Goal: Download file/media

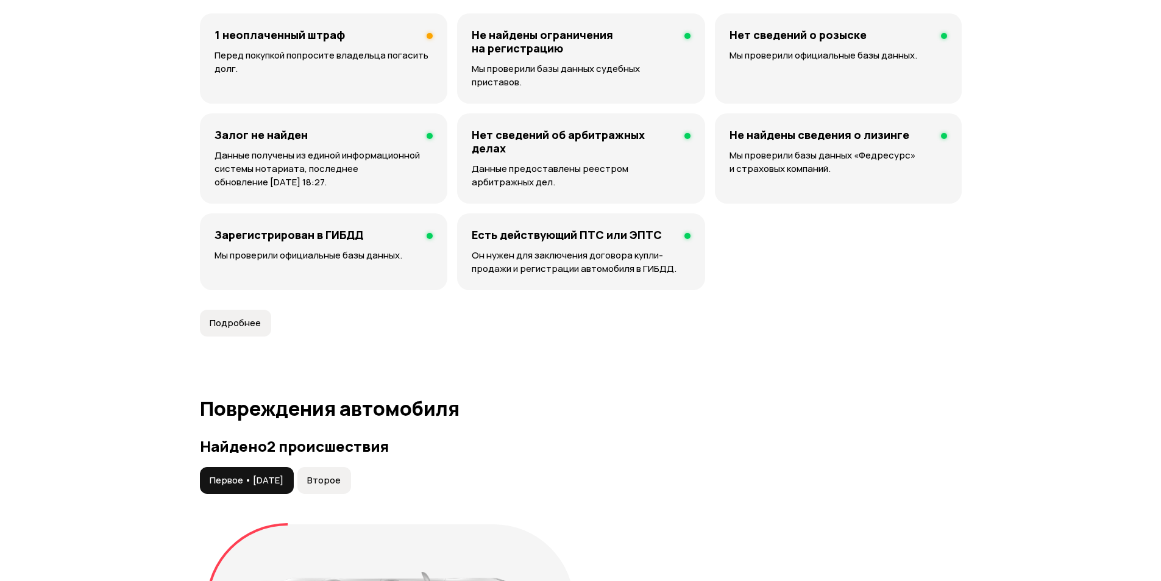
scroll to position [914, 0]
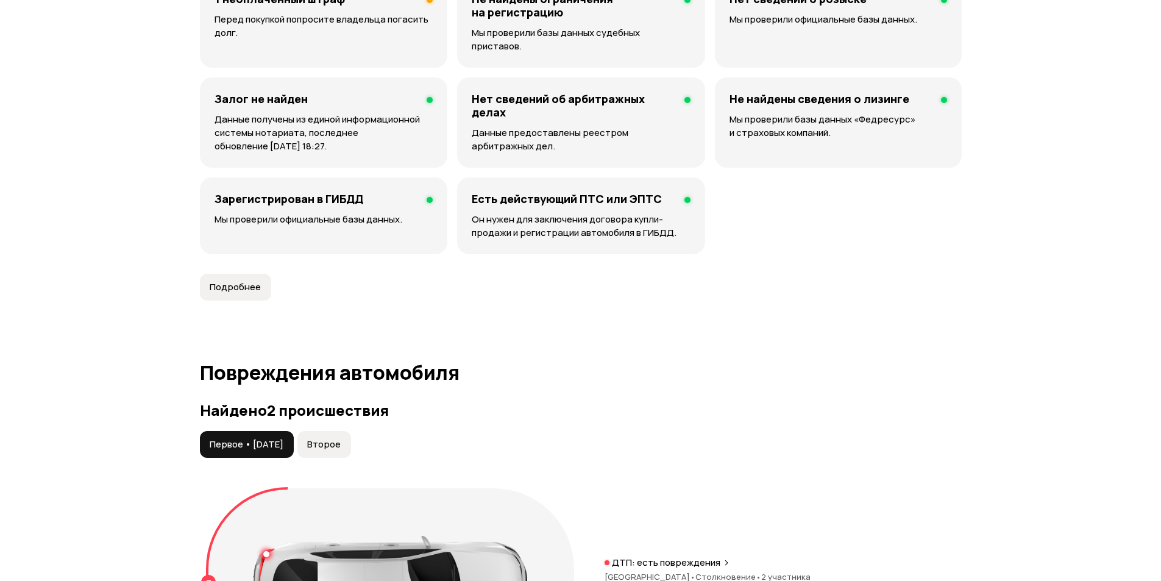
click at [341, 438] on button "Второе" at bounding box center [324, 444] width 54 height 27
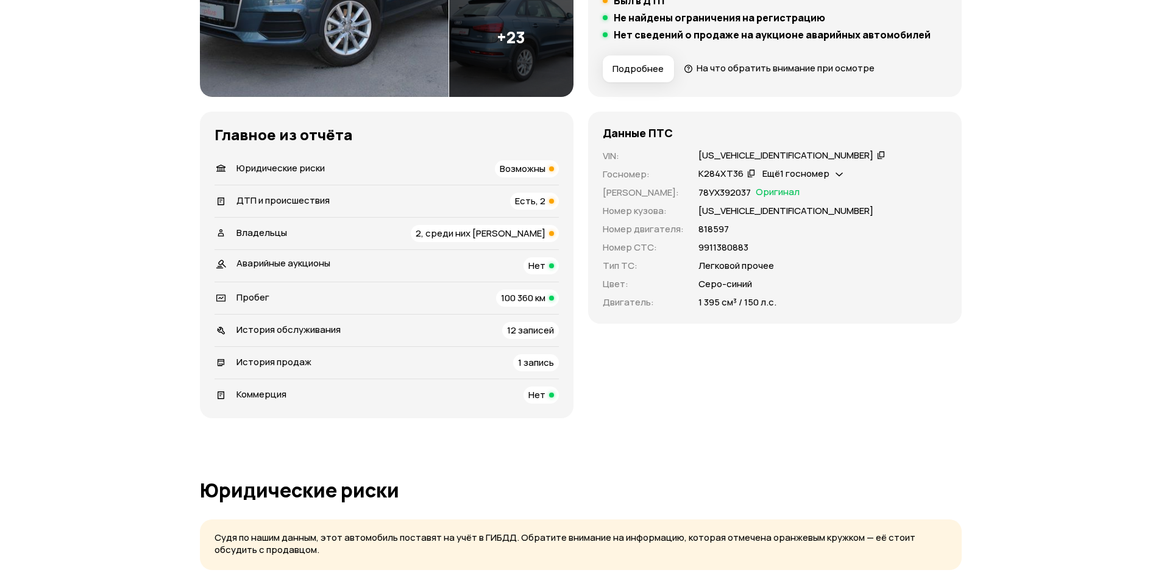
scroll to position [0, 0]
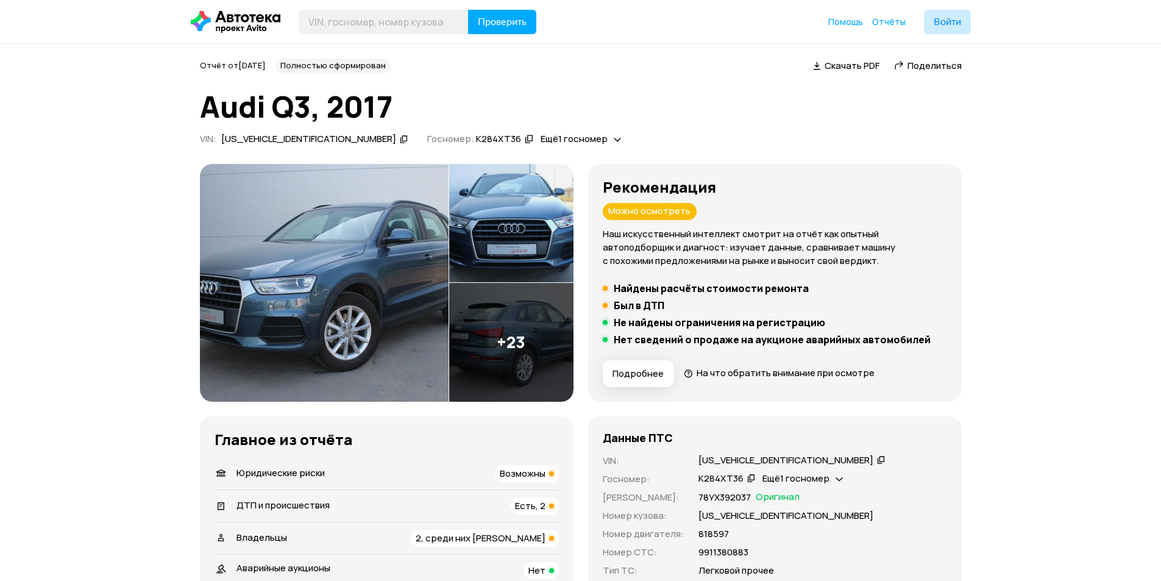
click at [832, 71] on span "Скачать PDF" at bounding box center [851, 65] width 55 height 13
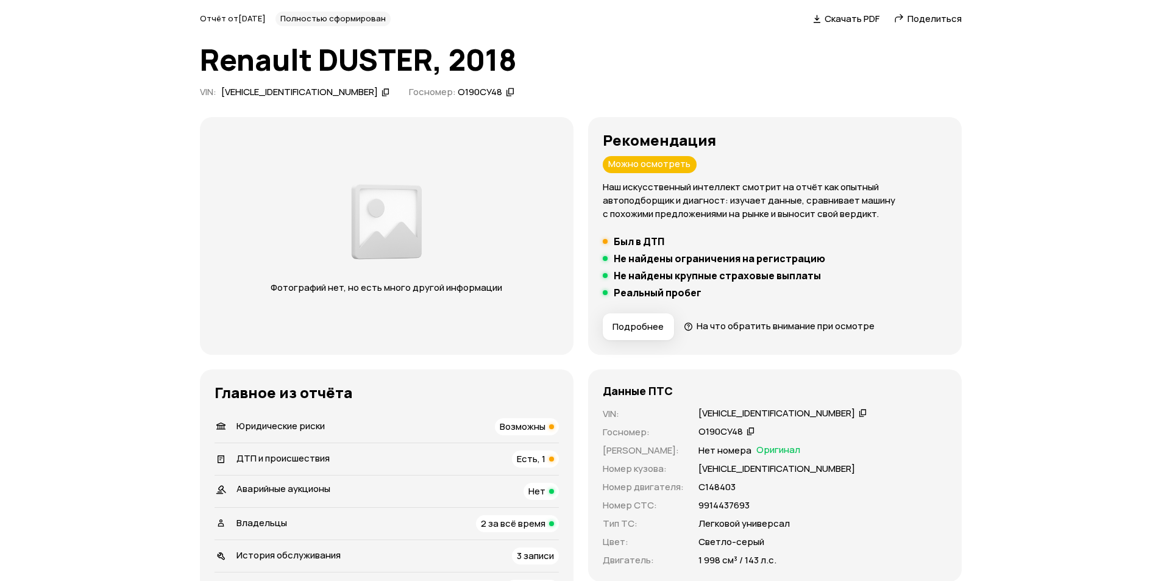
scroll to position [244, 0]
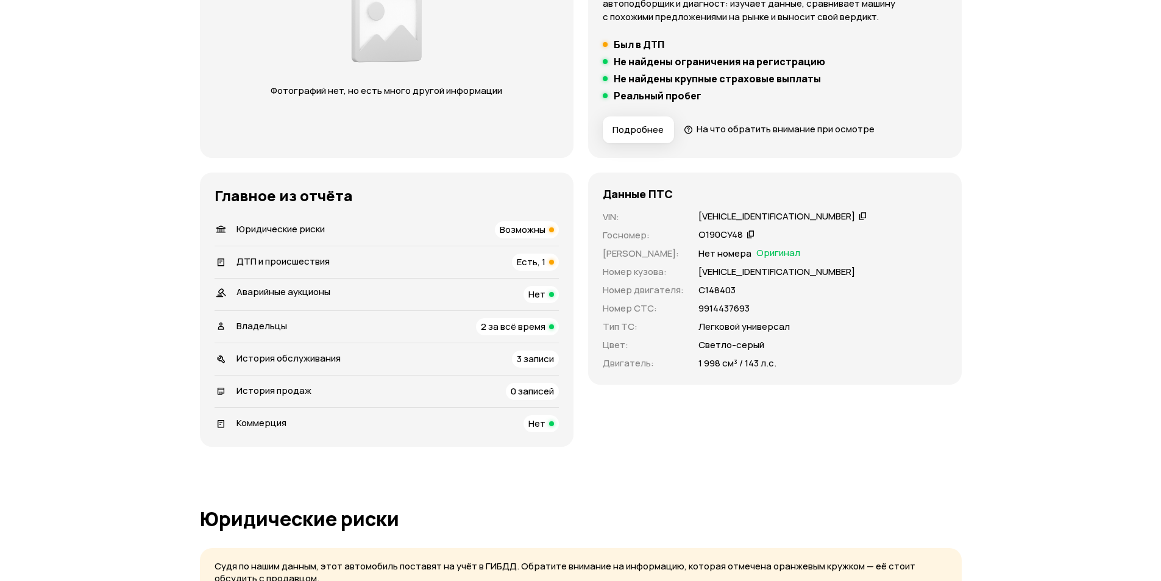
click at [529, 234] on span "Возможны" at bounding box center [523, 229] width 46 height 13
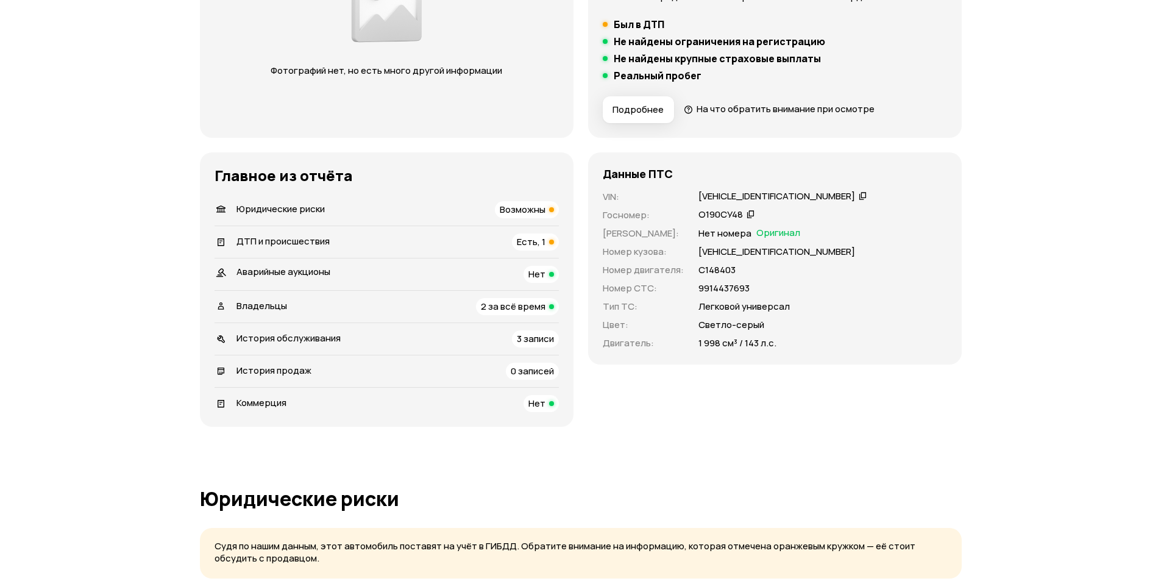
click at [531, 241] on span "Есть, 1" at bounding box center [531, 241] width 29 height 13
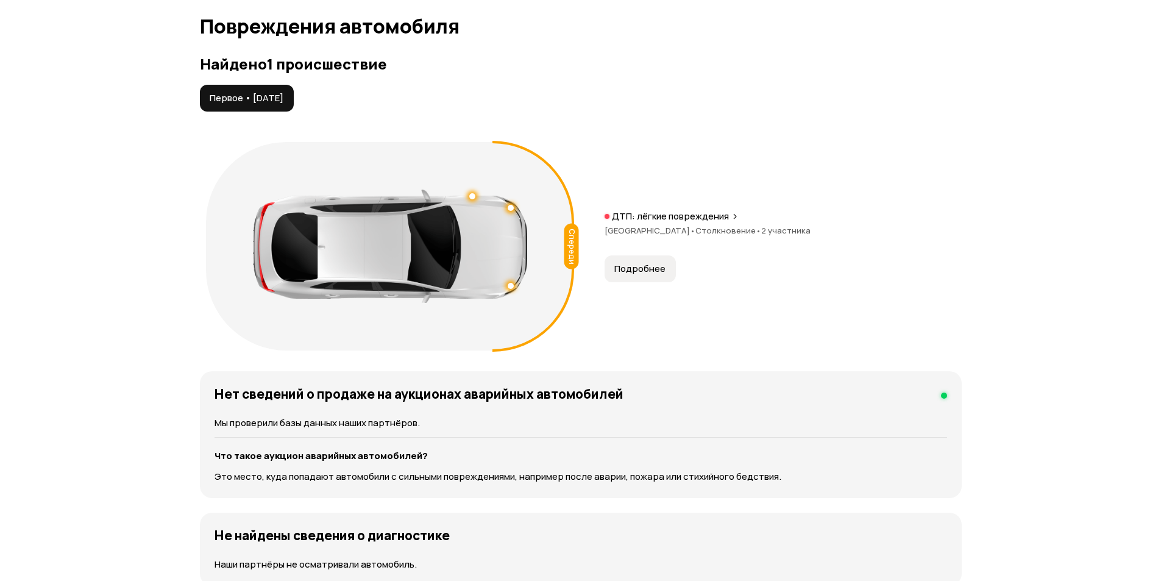
scroll to position [1229, 0]
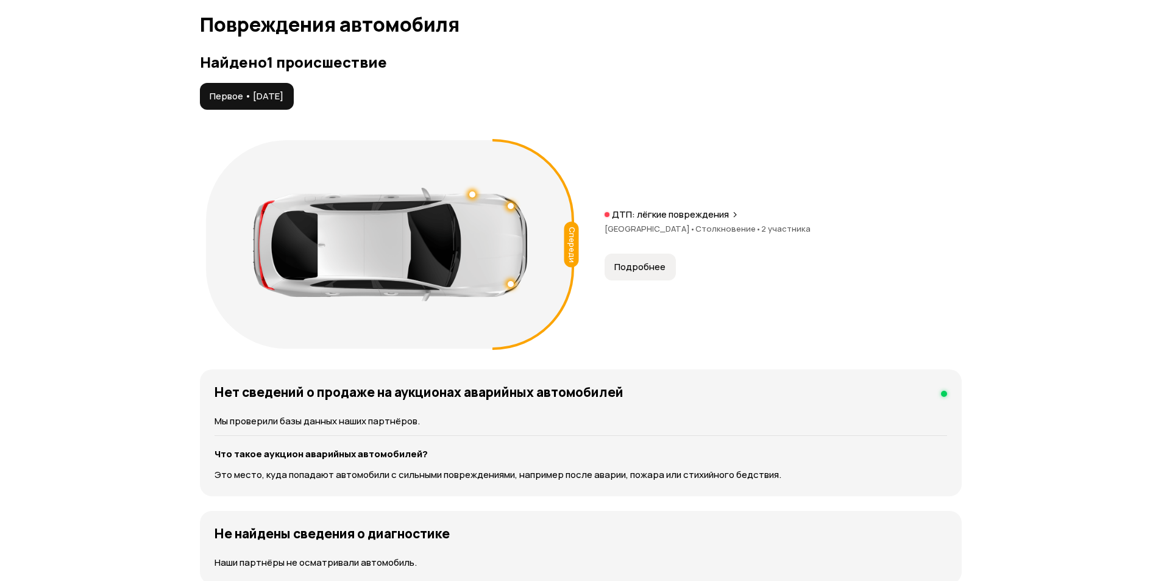
click at [641, 208] on p "ДТП: лёгкие повреждения" at bounding box center [670, 214] width 117 height 12
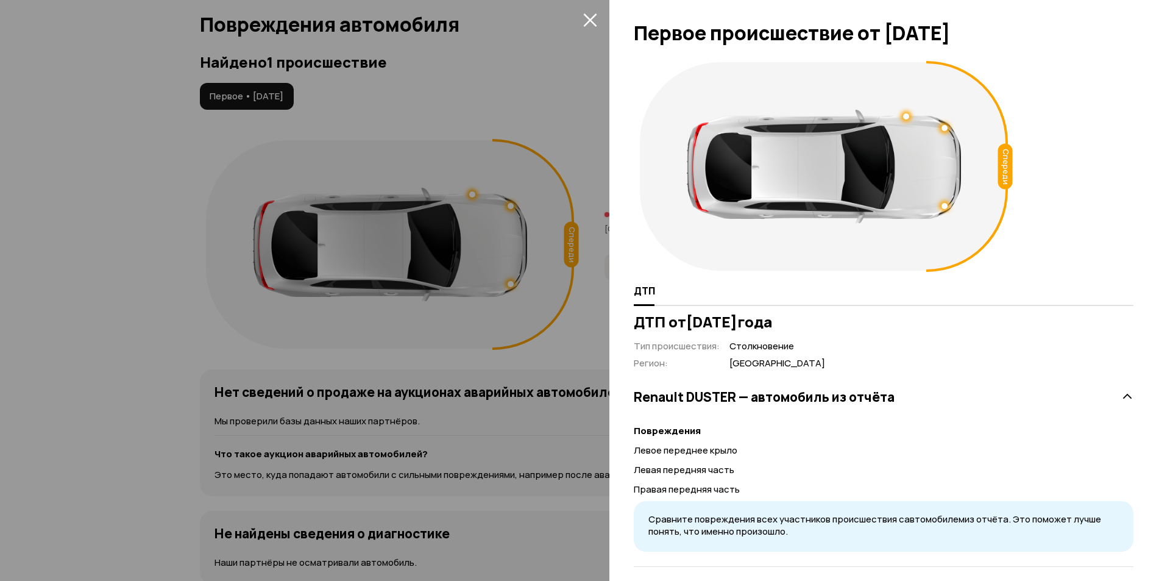
click at [587, 23] on icon "закрыть" at bounding box center [589, 19] width 13 height 13
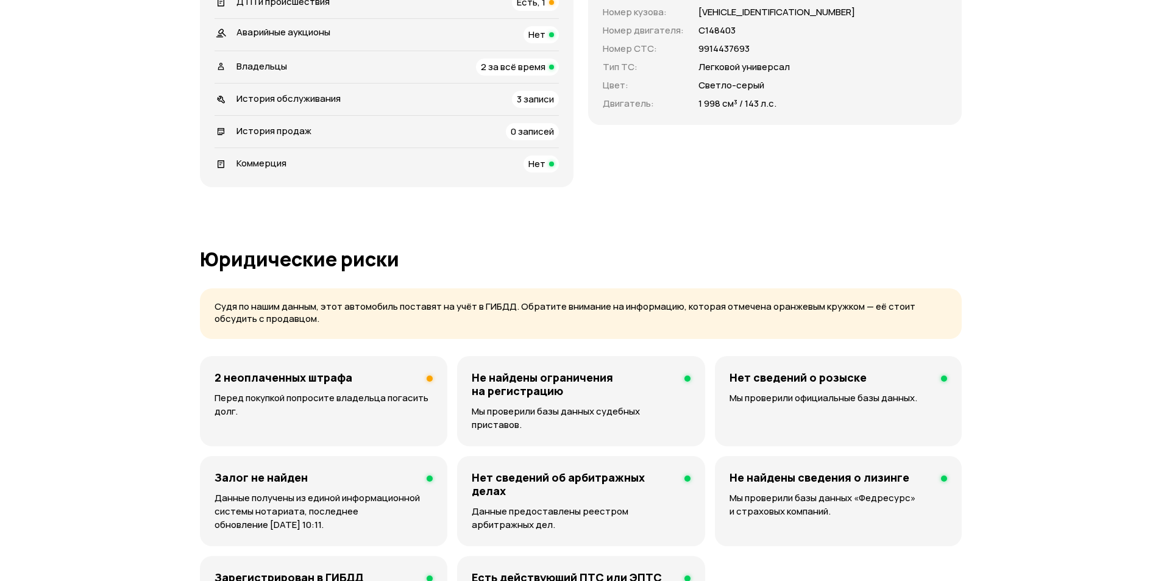
scroll to position [498, 0]
